Goal: Task Accomplishment & Management: Manage account settings

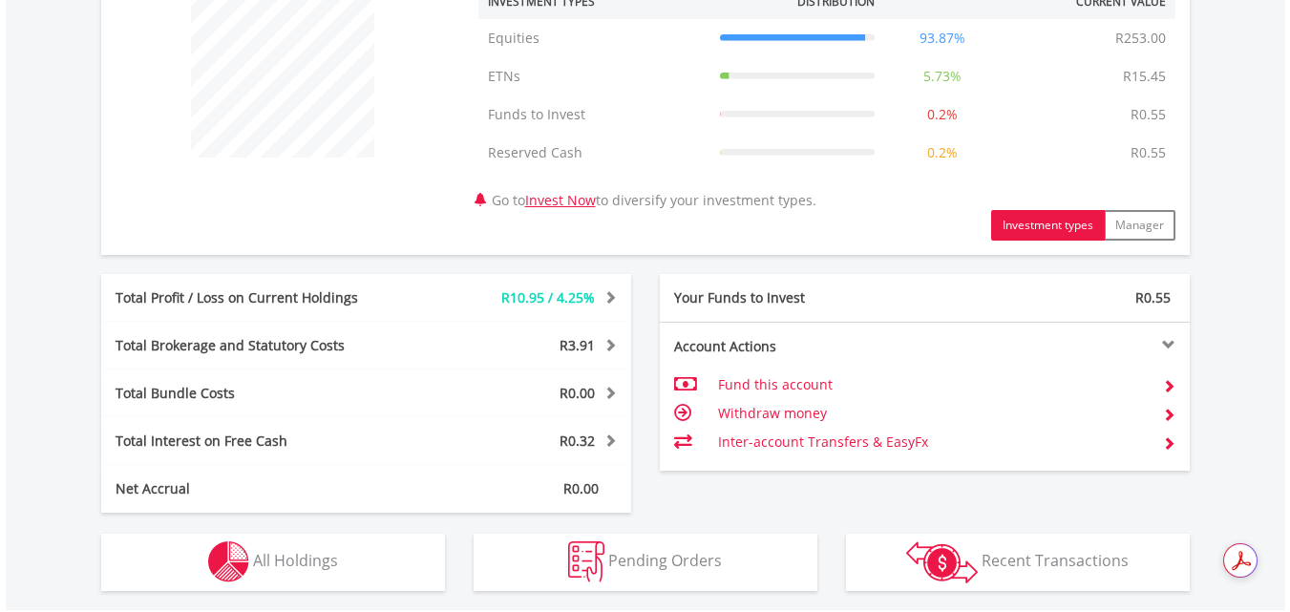
scroll to position [858, 0]
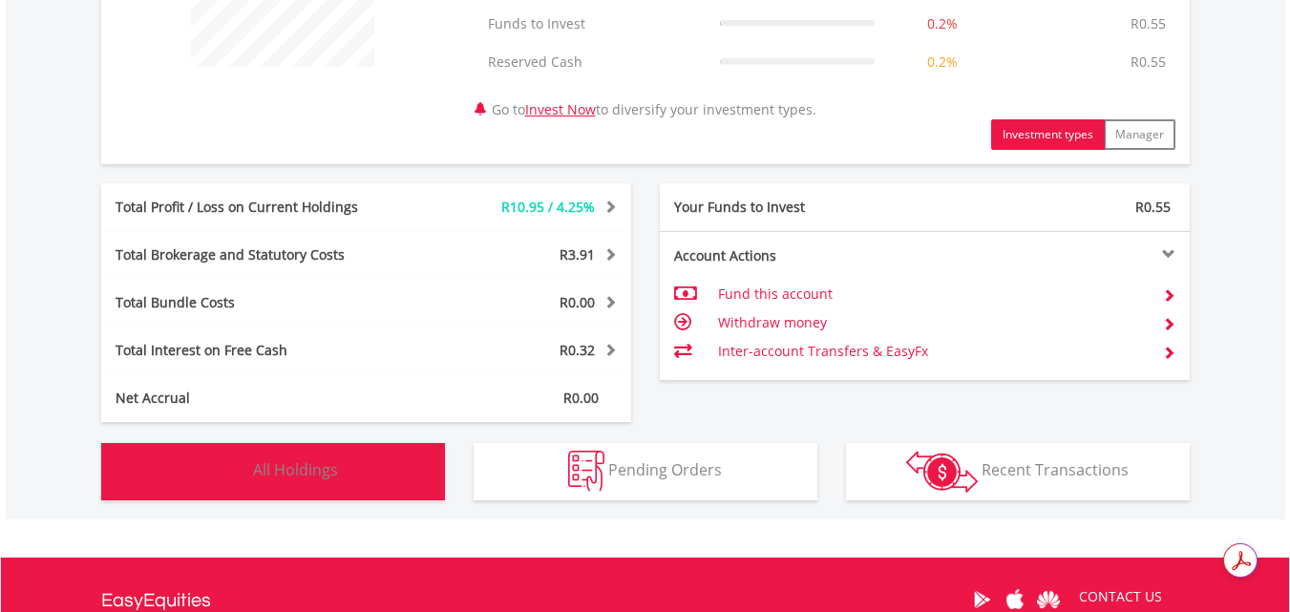
click at [224, 468] on img "button" at bounding box center [228, 471] width 41 height 41
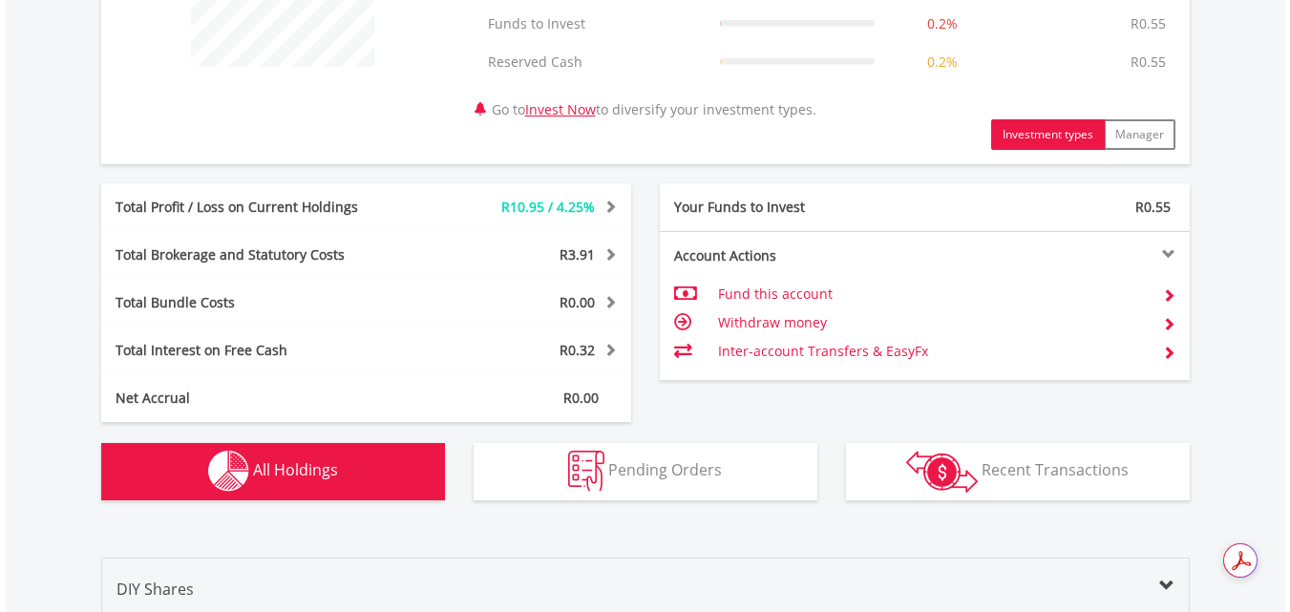
scroll to position [1416, 0]
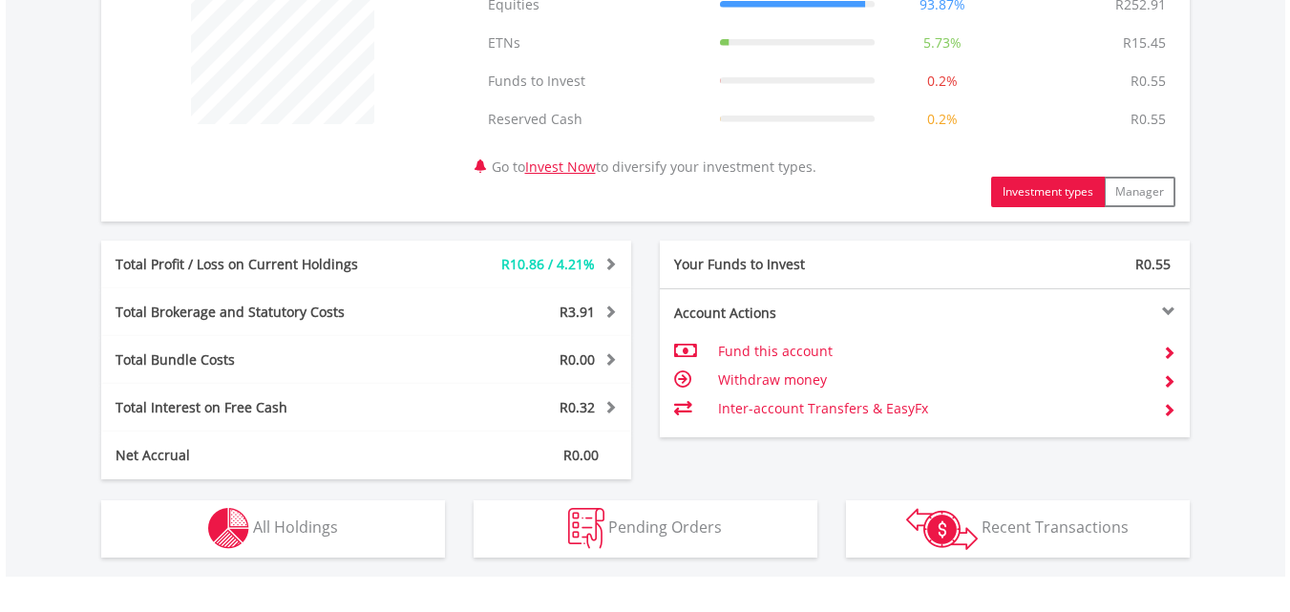
scroll to position [955, 0]
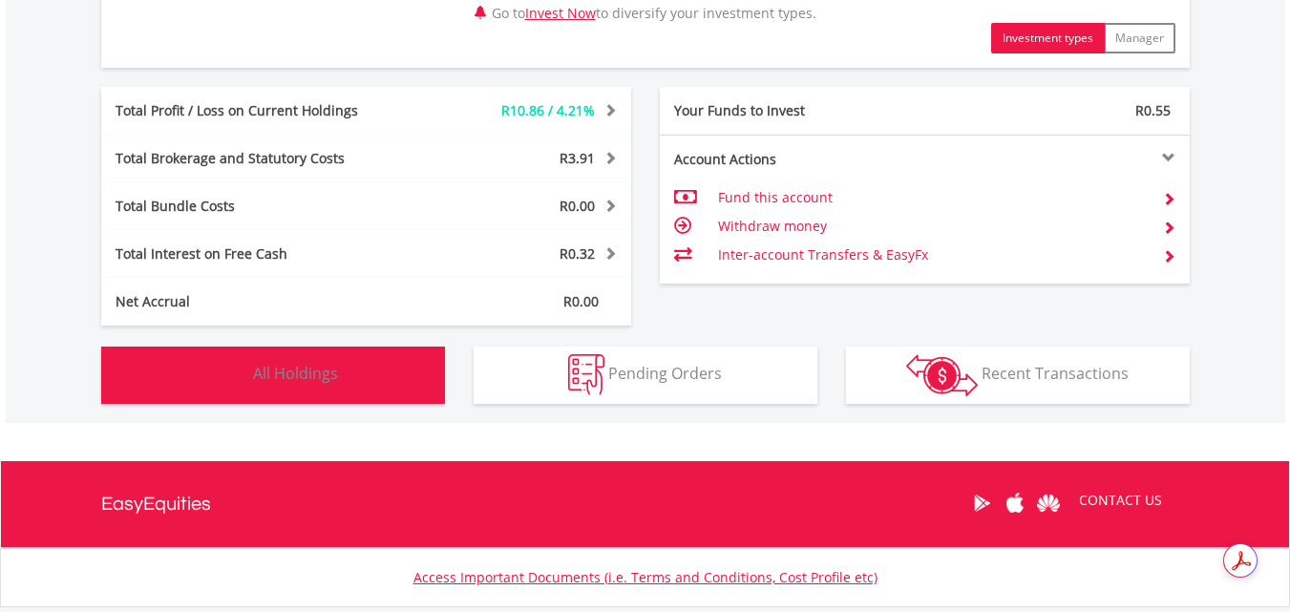
click at [227, 370] on img "button" at bounding box center [228, 374] width 41 height 41
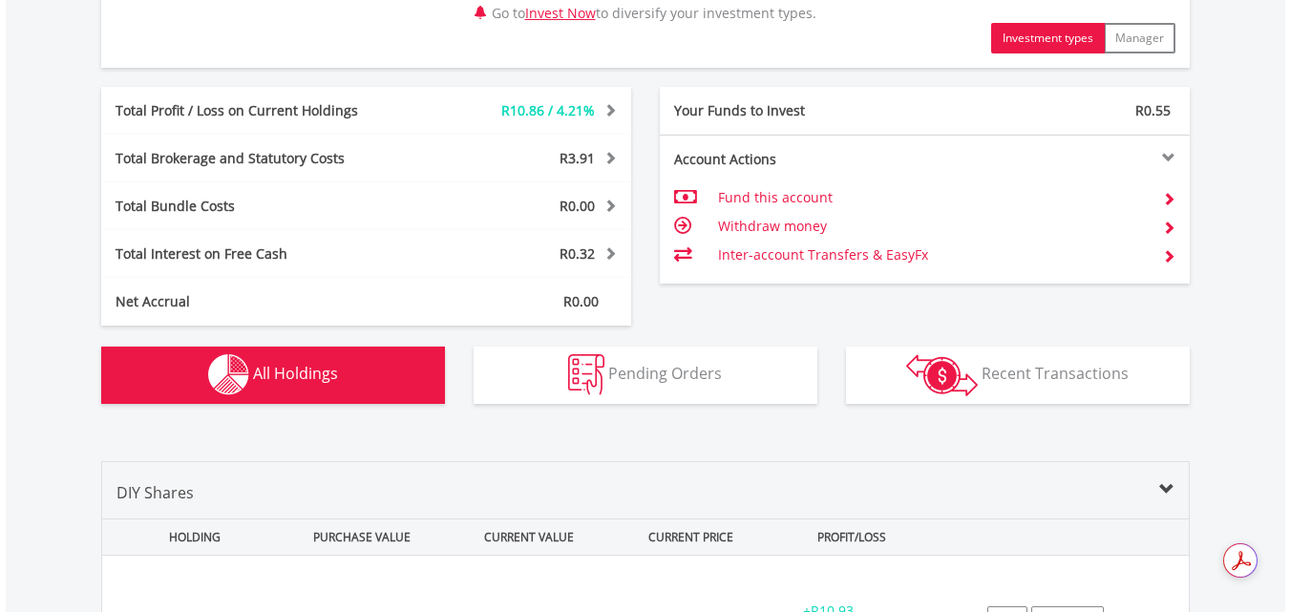
scroll to position [1416, 0]
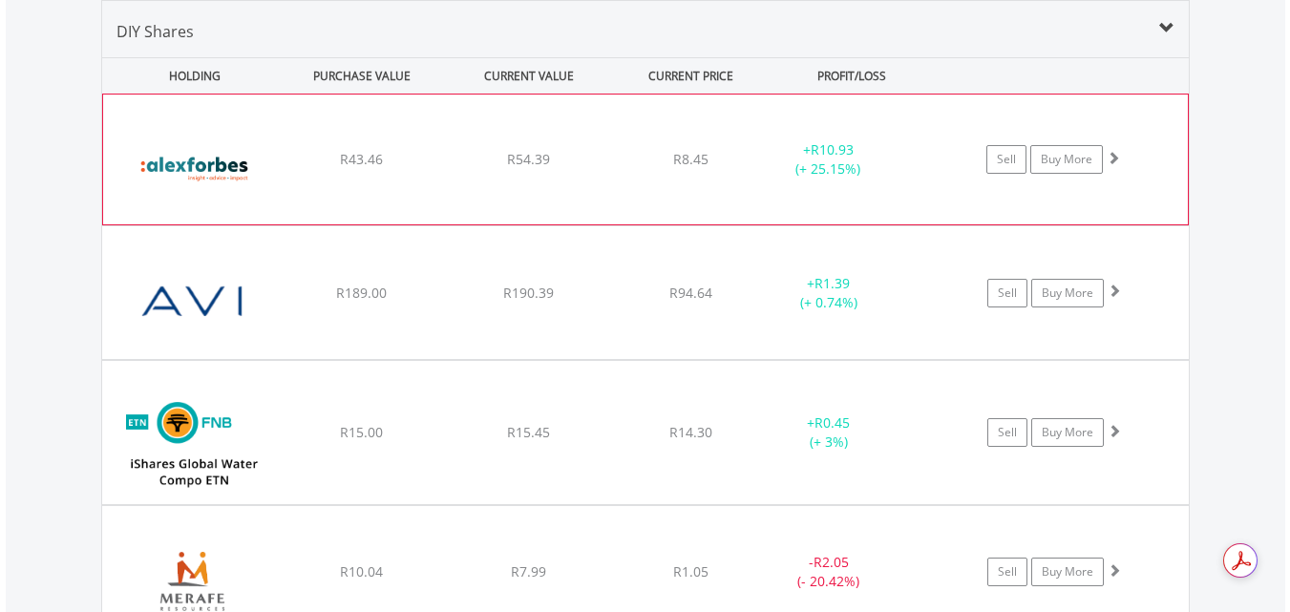
click at [1153, 169] on div "Sell Buy More" at bounding box center [1062, 159] width 249 height 29
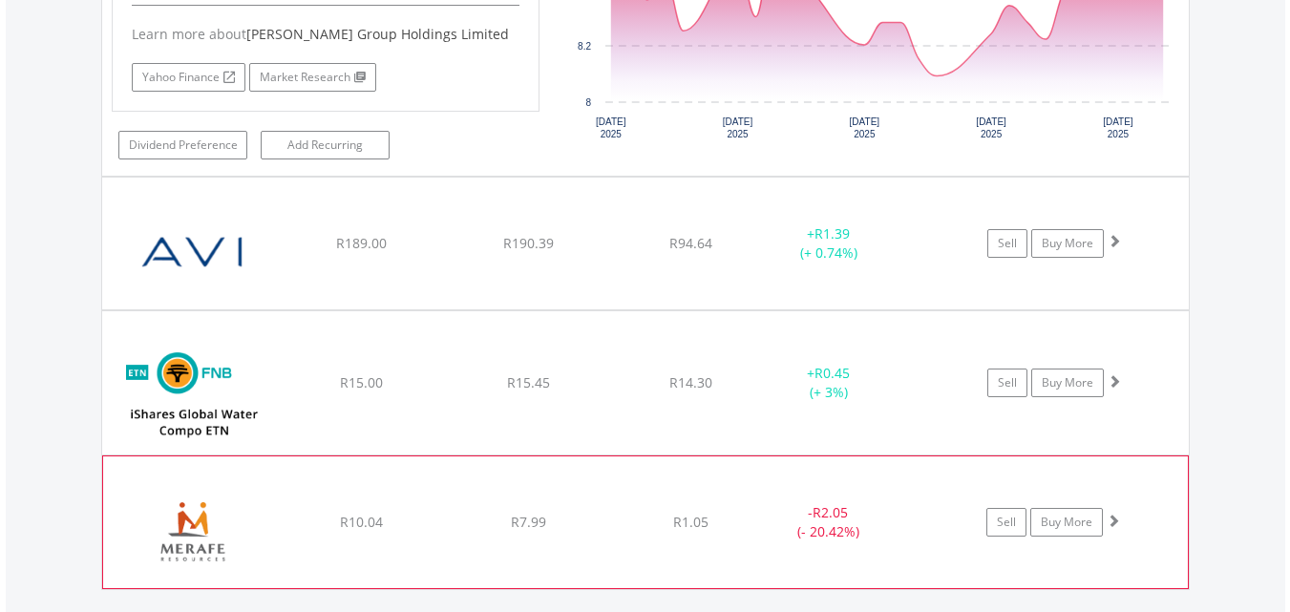
scroll to position [2187, 0]
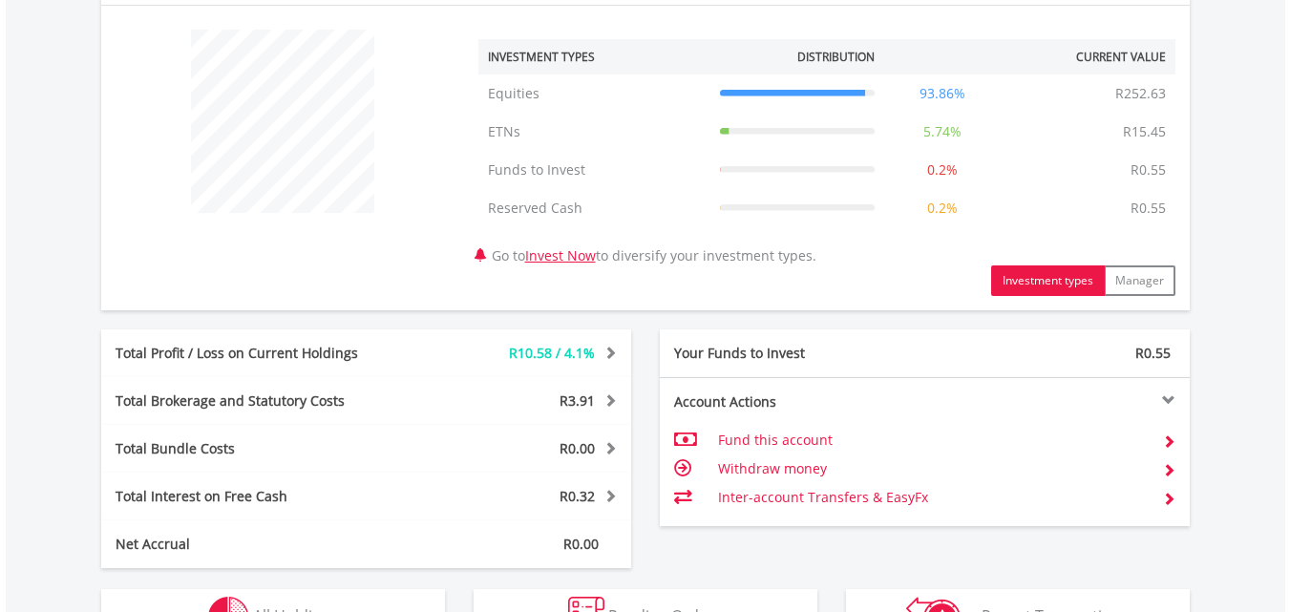
scroll to position [859, 0]
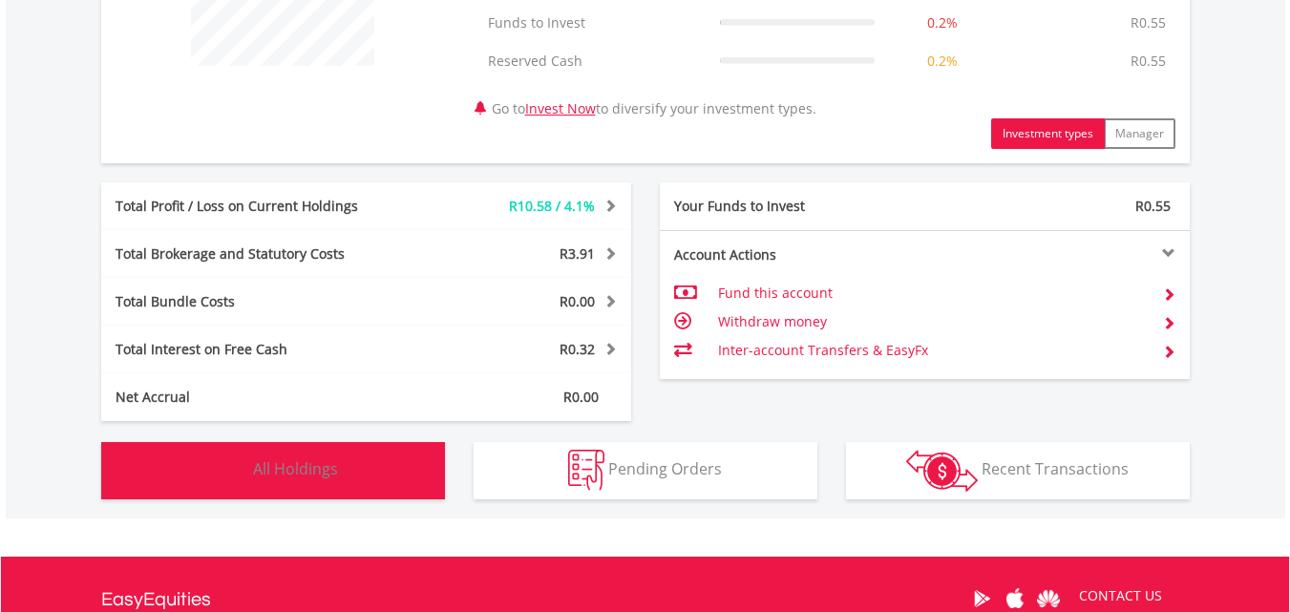
click at [219, 462] on img "button" at bounding box center [228, 470] width 41 height 41
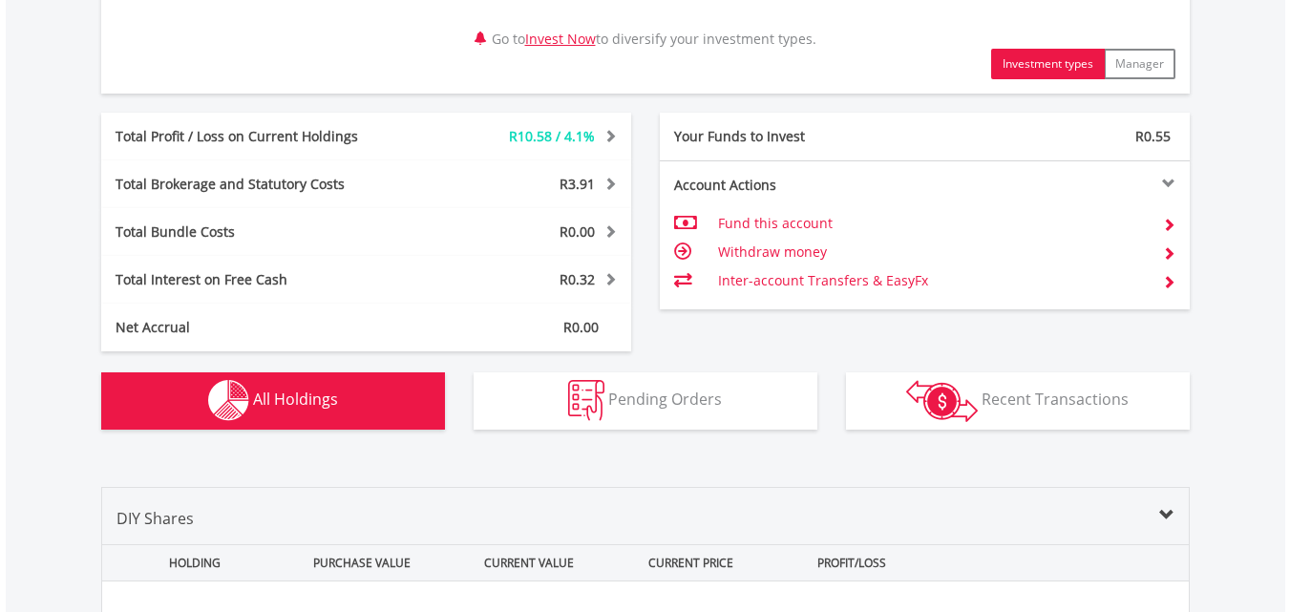
scroll to position [841, 0]
